Goal: Information Seeking & Learning: Learn about a topic

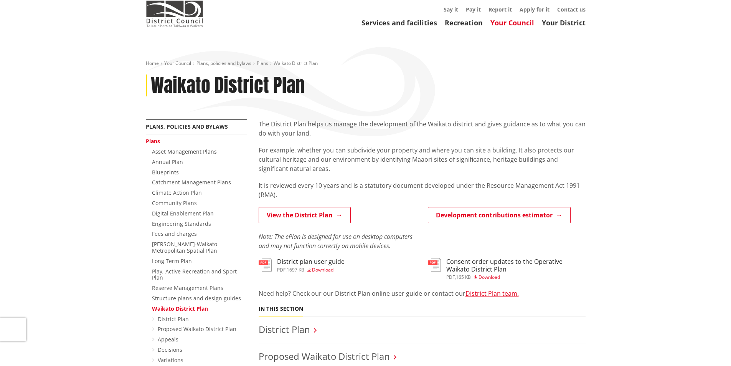
scroll to position [20, 0]
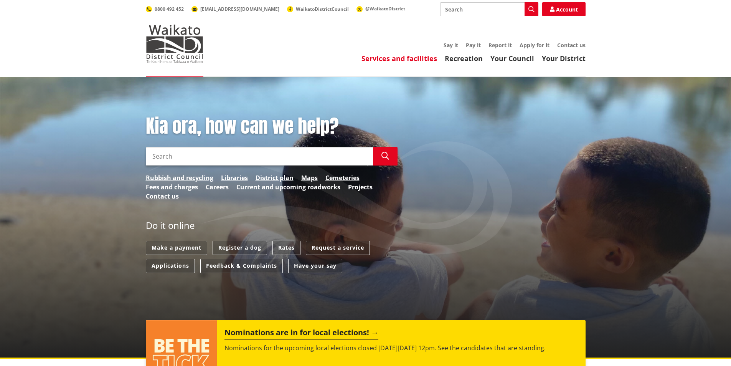
click at [406, 56] on link "Services and facilities" at bounding box center [400, 58] width 76 height 9
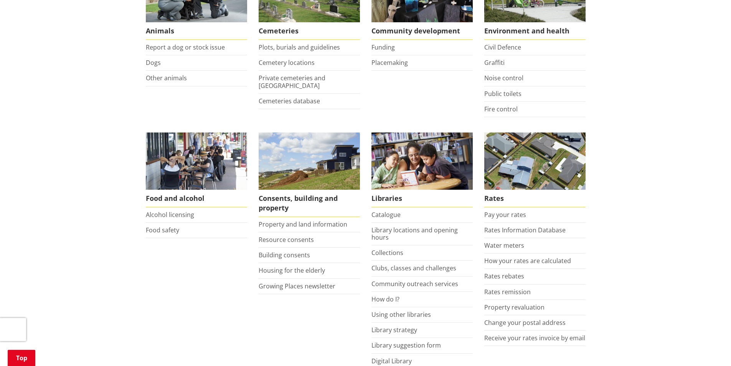
scroll to position [192, 0]
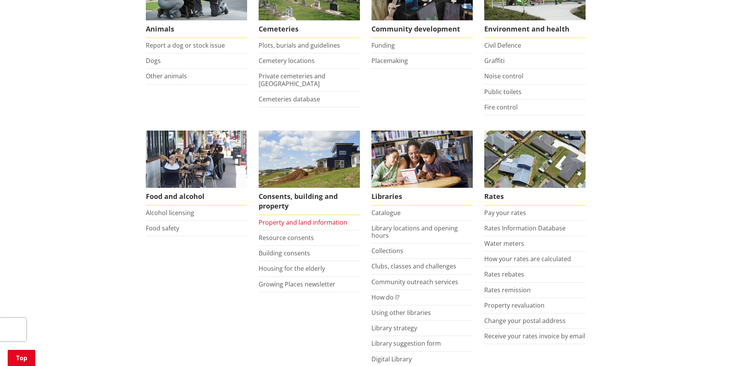
click at [294, 223] on link "Property and land information" at bounding box center [303, 222] width 89 height 8
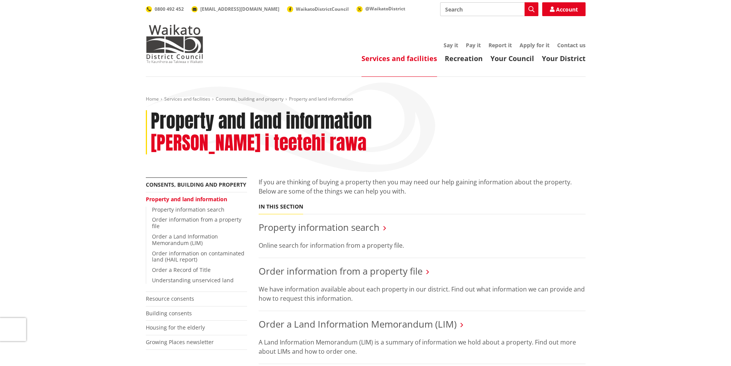
click at [468, 10] on input "Search" at bounding box center [489, 9] width 98 height 14
type input "overland flow"
